Goal: Find specific page/section

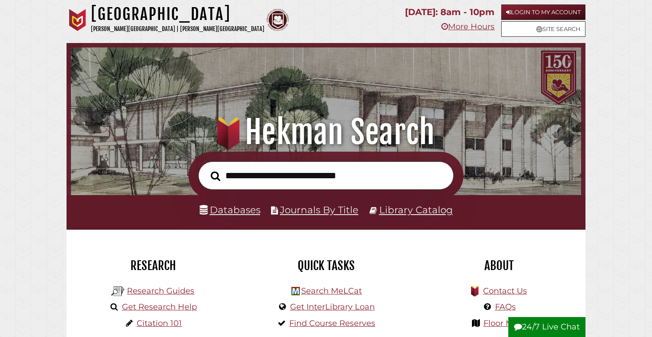
scroll to position [169, 506]
click at [233, 209] on link "Databases" at bounding box center [230, 210] width 61 height 12
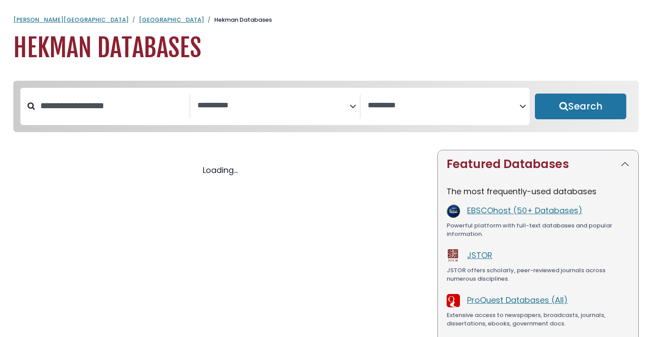
select select "Database Subject Filter"
select select "Database Vendors Filter"
select select "Database Subject Filter"
select select "Database Vendors Filter"
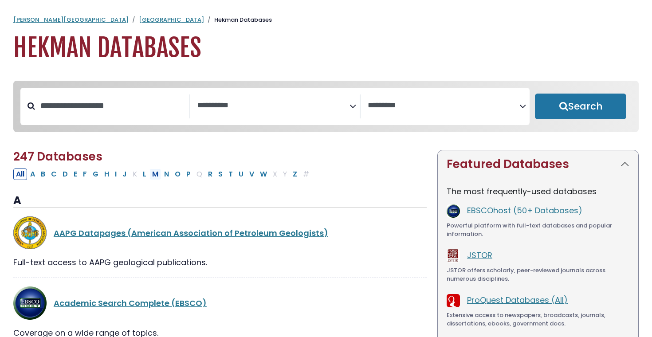
click at [156, 176] on button "M" at bounding box center [155, 175] width 12 height 12
select select "Database Subject Filter"
select select "Database Vendors Filter"
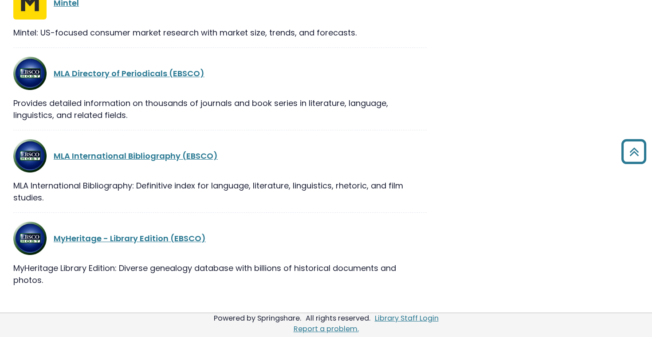
scroll to position [866, 0]
click at [121, 158] on link "MLA International Bibliography (EBSCO)" at bounding box center [136, 155] width 164 height 11
click at [116, 159] on link "MLA International Bibliography (EBSCO)" at bounding box center [136, 155] width 164 height 11
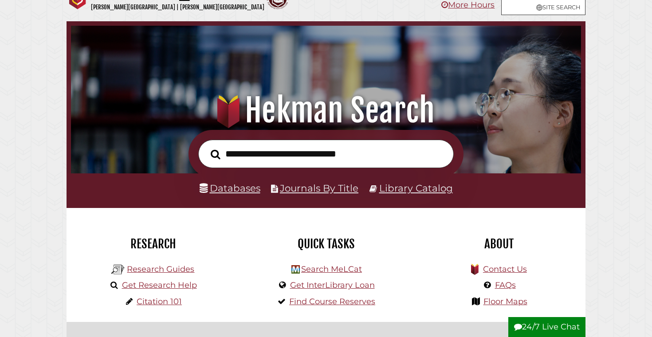
scroll to position [61, 0]
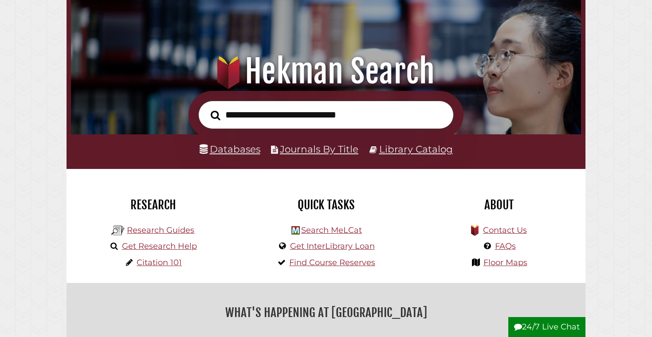
type input "*"
type input "*********"
click at [215, 114] on button "Search" at bounding box center [215, 115] width 19 height 15
